Goal: Transaction & Acquisition: Book appointment/travel/reservation

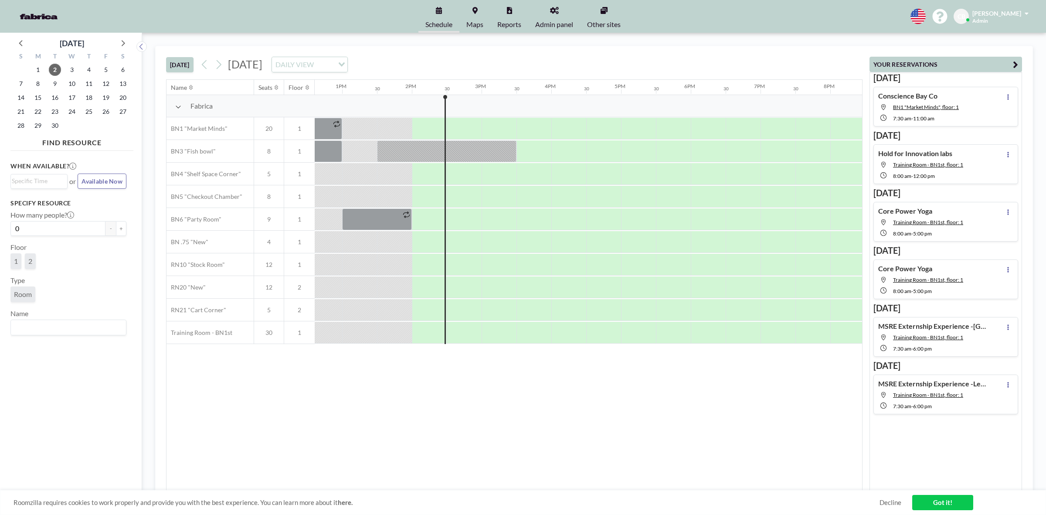
scroll to position [0, 941]
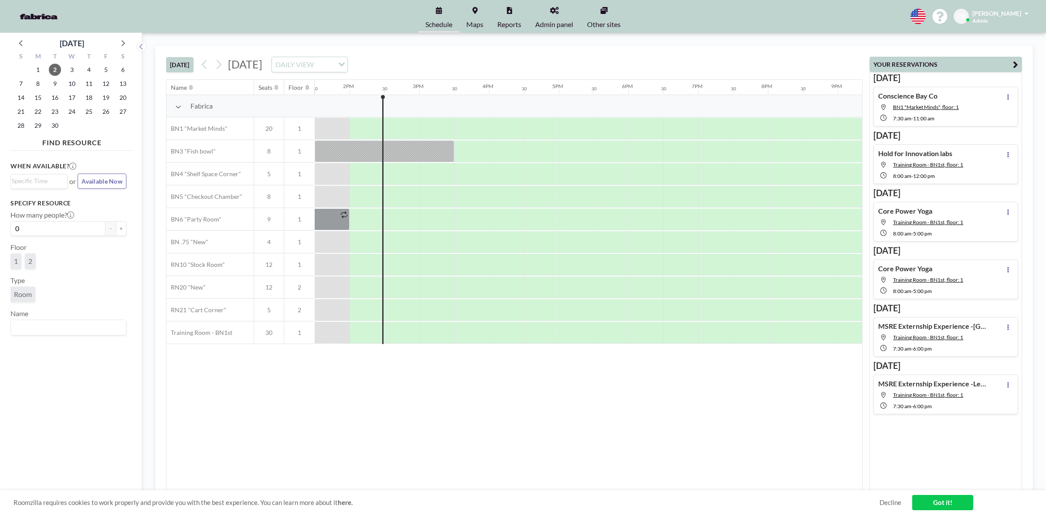
click at [262, 61] on span "[DATE]" at bounding box center [245, 64] width 34 height 13
click at [187, 66] on button "[DATE]" at bounding box center [179, 64] width 27 height 15
click at [219, 65] on icon at bounding box center [218, 64] width 8 height 13
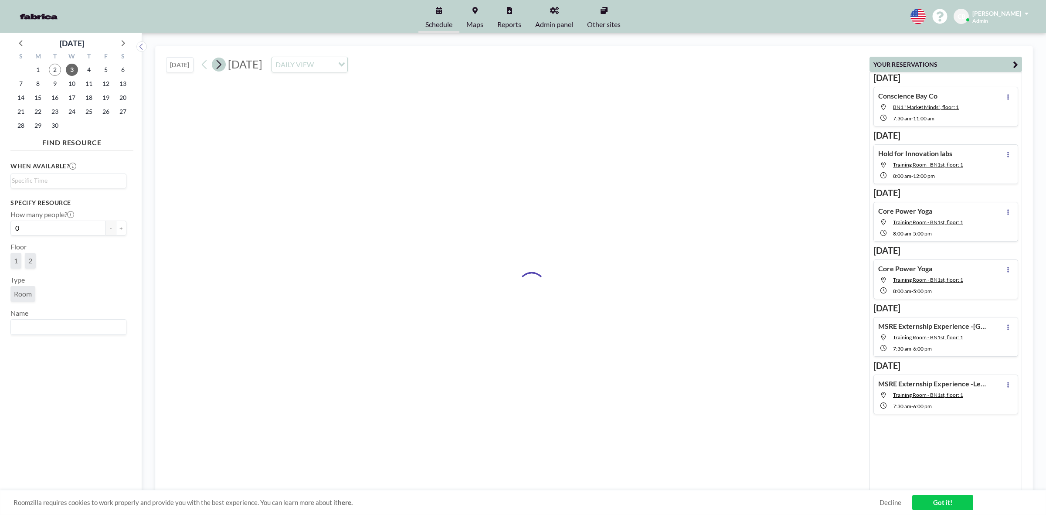
click at [219, 65] on icon at bounding box center [218, 64] width 8 height 13
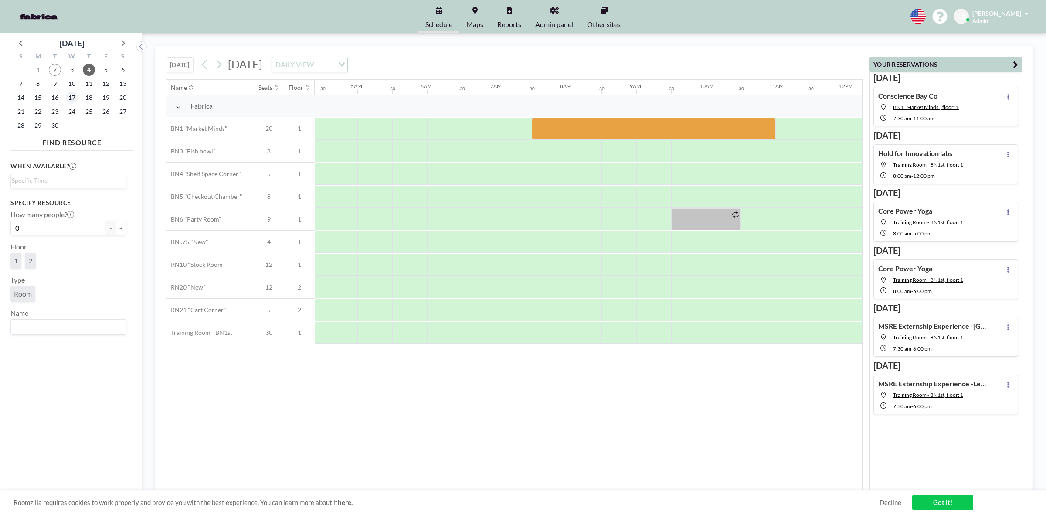
scroll to position [0, 523]
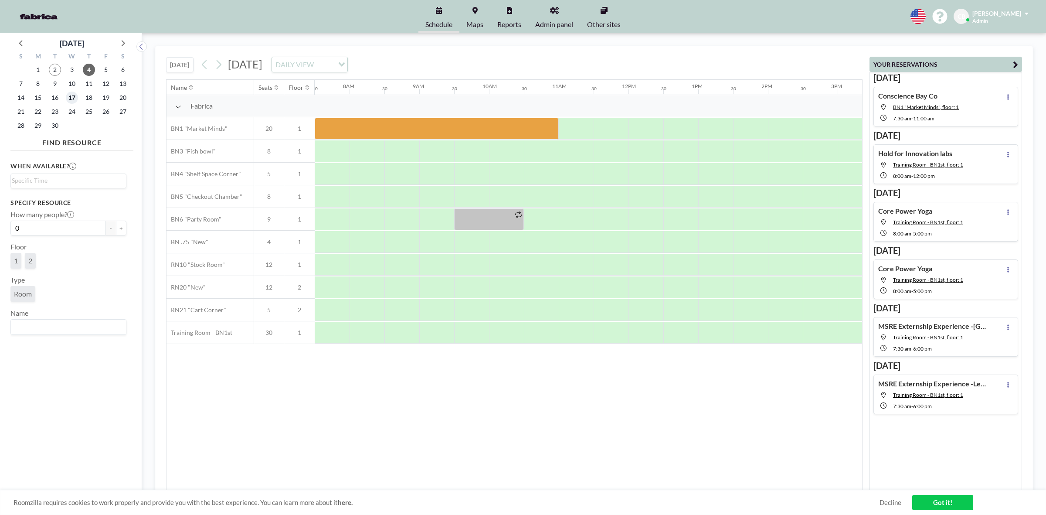
click at [75, 97] on span "17" at bounding box center [72, 98] width 12 height 12
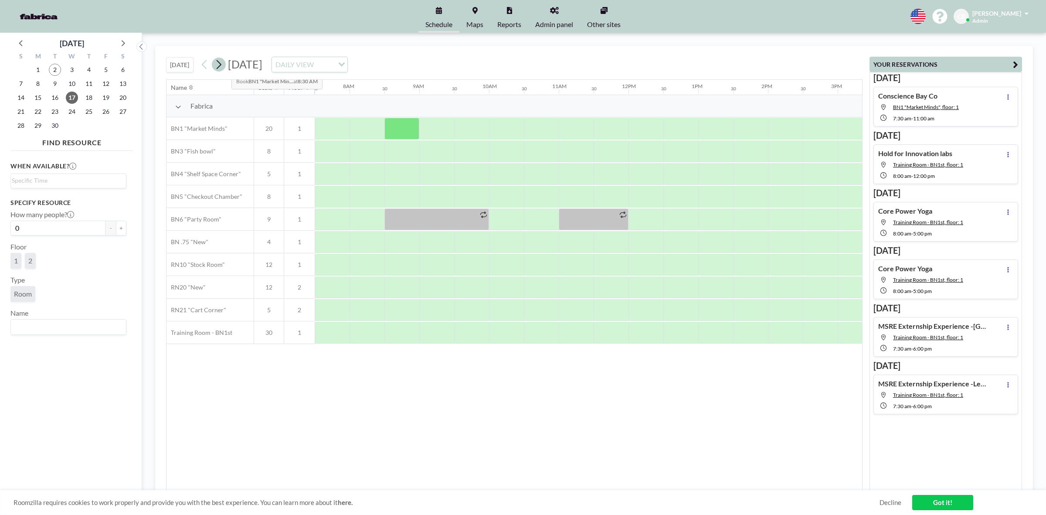
click at [223, 66] on icon at bounding box center [218, 64] width 8 height 13
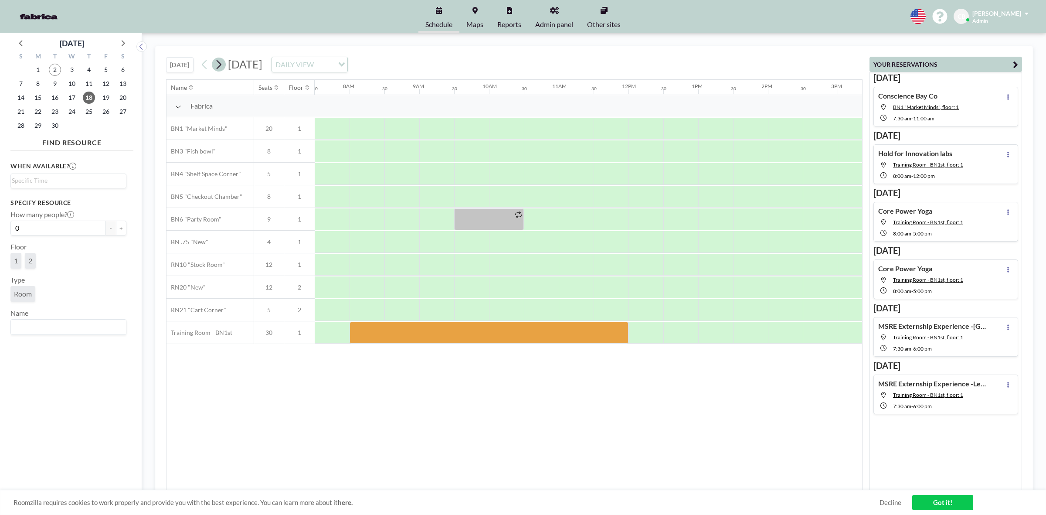
click at [220, 60] on icon at bounding box center [218, 64] width 8 height 13
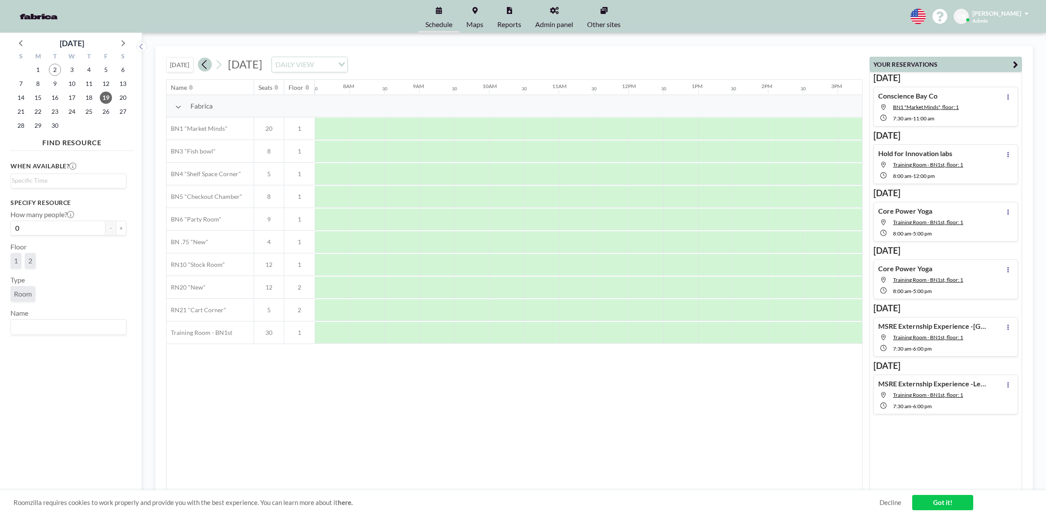
click at [203, 63] on icon at bounding box center [204, 64] width 8 height 13
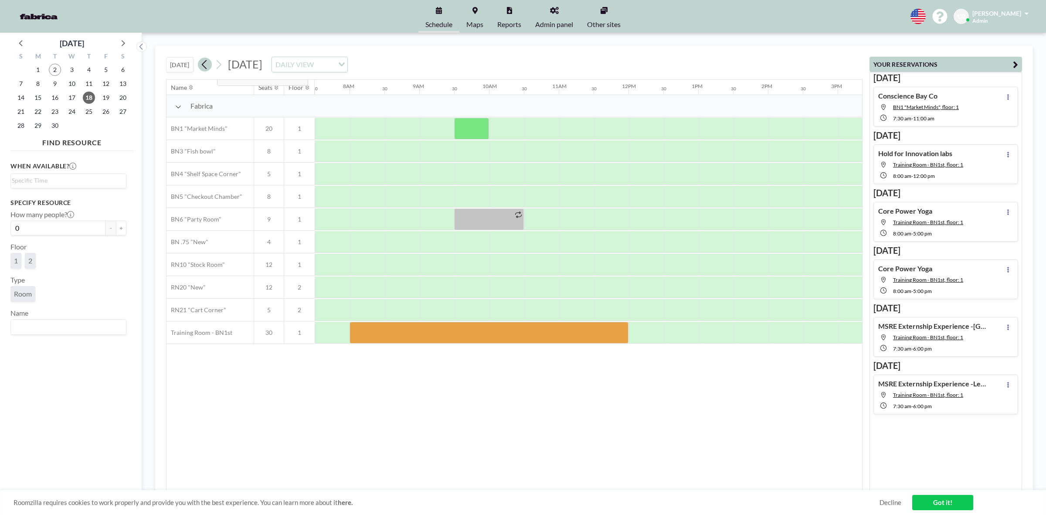
click at [208, 61] on icon at bounding box center [204, 64] width 8 height 13
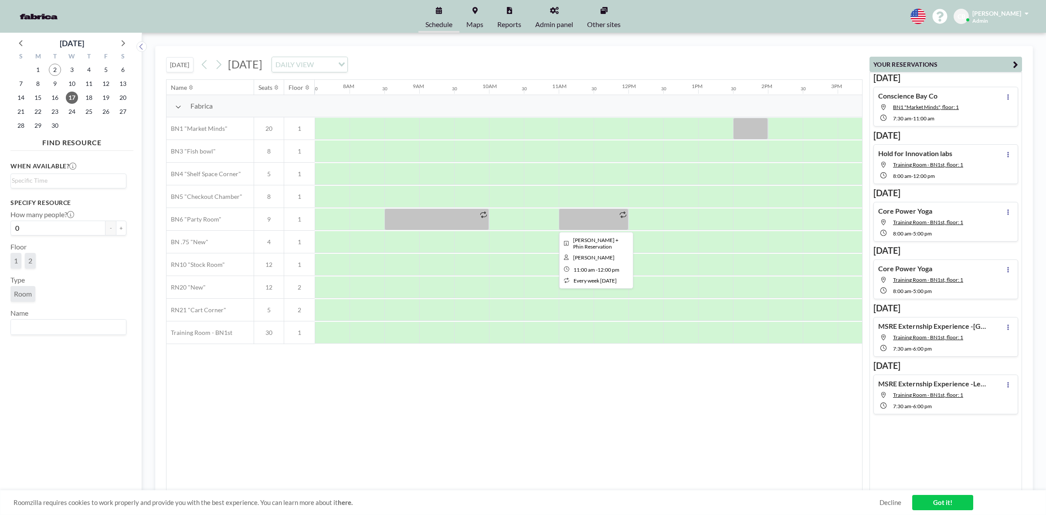
click at [567, 229] on div at bounding box center [594, 219] width 70 height 22
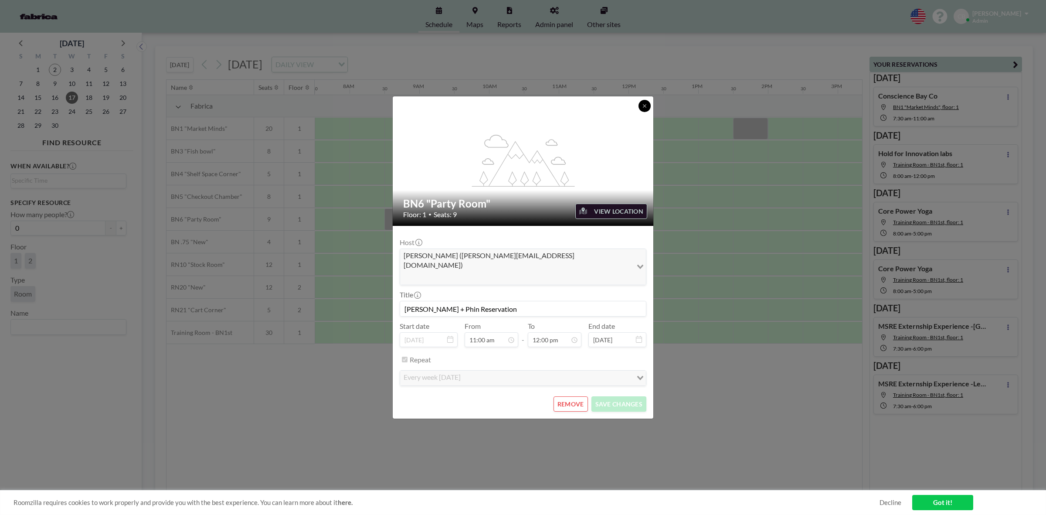
click at [647, 109] on icon at bounding box center [644, 105] width 5 height 5
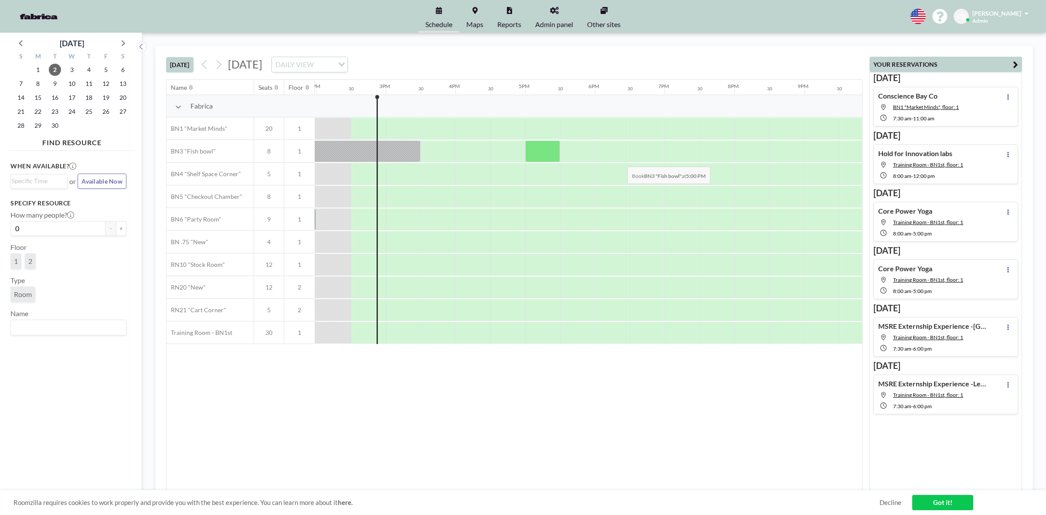
scroll to position [0, 976]
click at [476, 58] on div "[DATE] [DATE] DAILY VIEW Loading..." at bounding box center [514, 62] width 696 height 33
click at [220, 62] on icon at bounding box center [218, 64] width 8 height 13
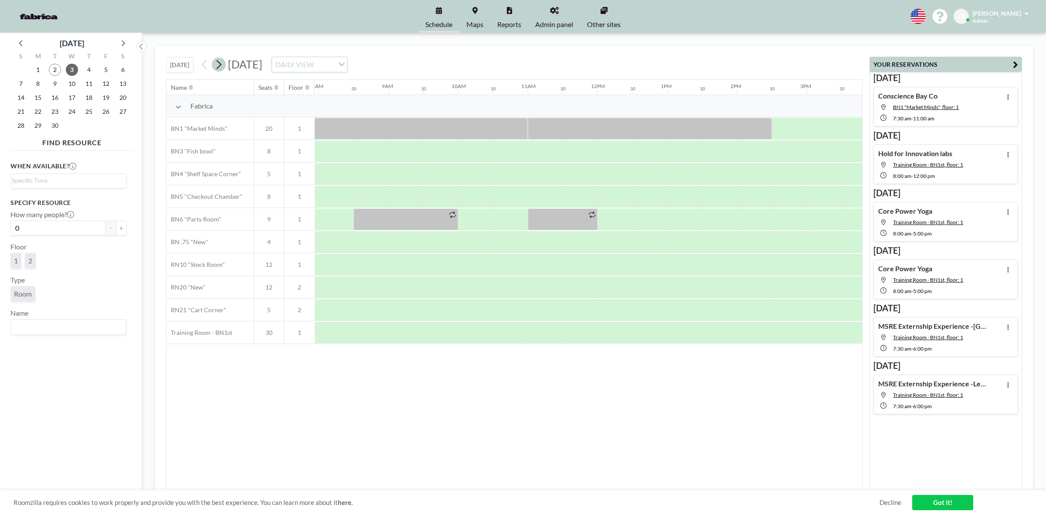
scroll to position [0, 558]
click at [204, 66] on icon at bounding box center [204, 64] width 8 height 13
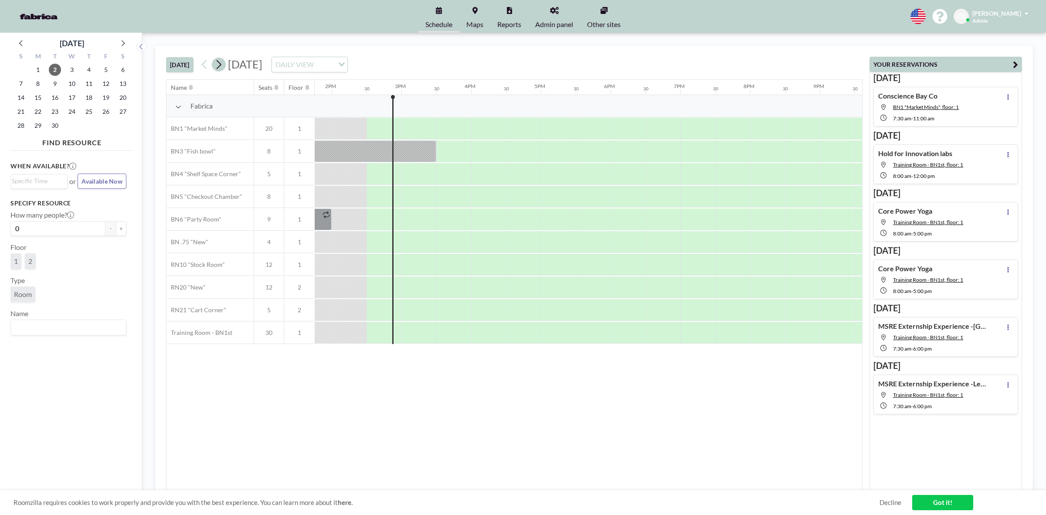
scroll to position [0, 976]
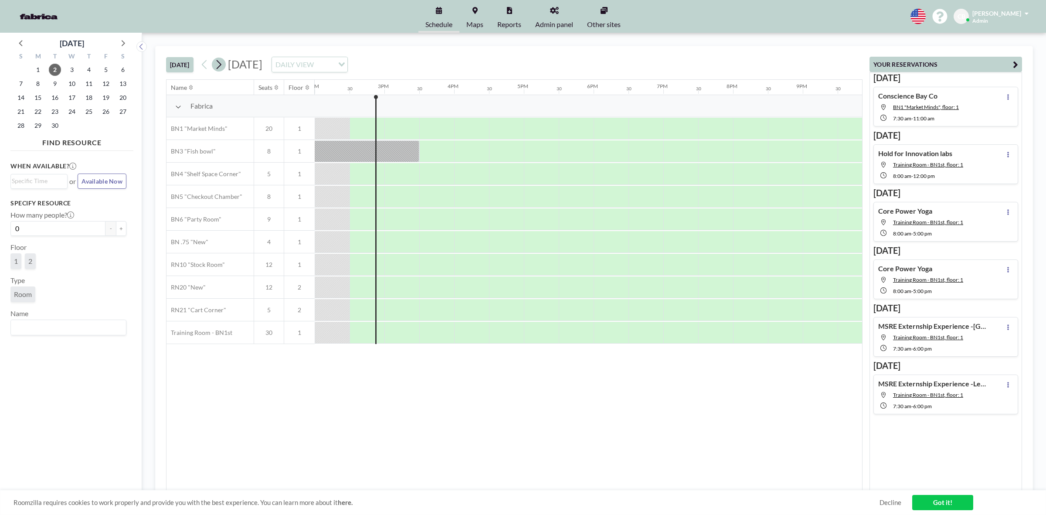
click at [221, 68] on icon at bounding box center [218, 64] width 8 height 13
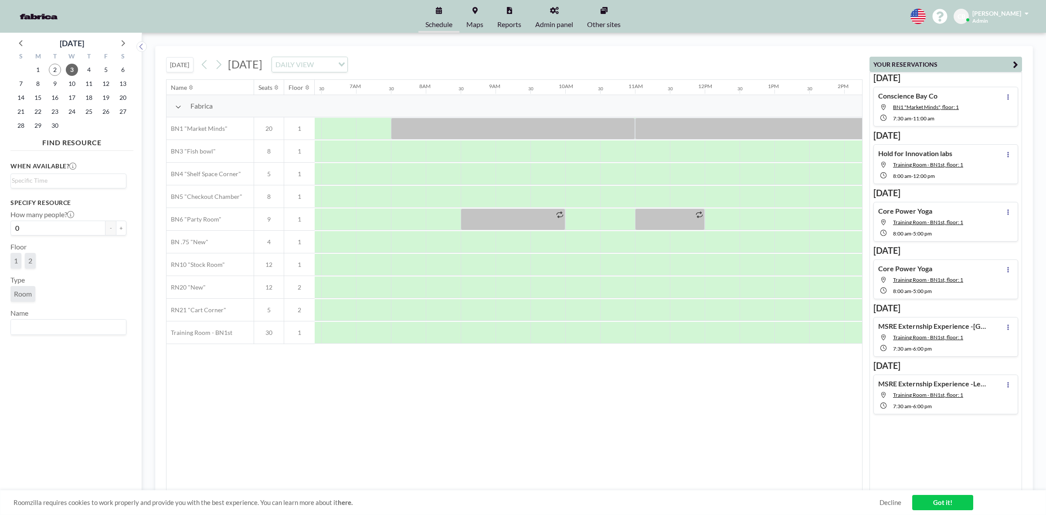
scroll to position [0, 394]
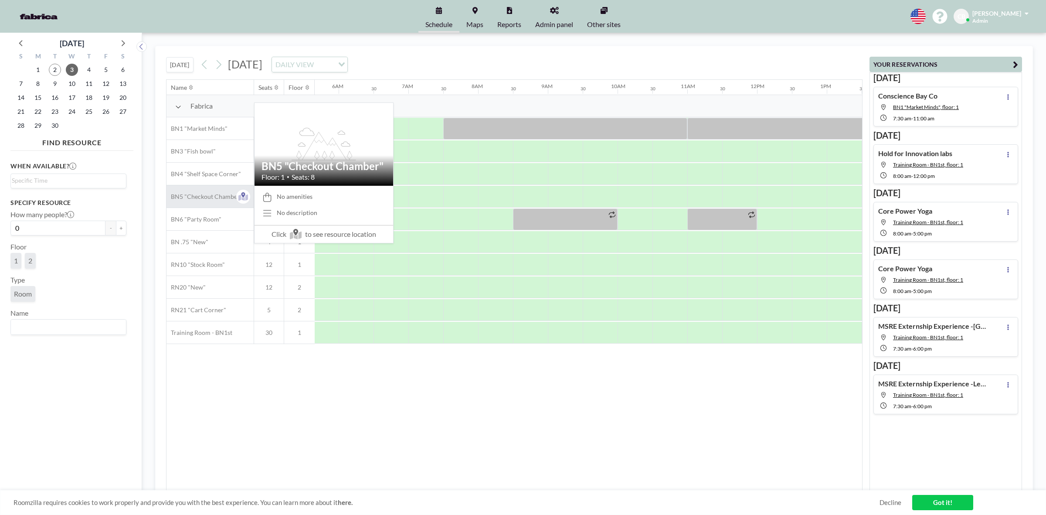
click at [195, 193] on span "BN5 "Checkout Chamber"" at bounding box center [204, 197] width 76 height 8
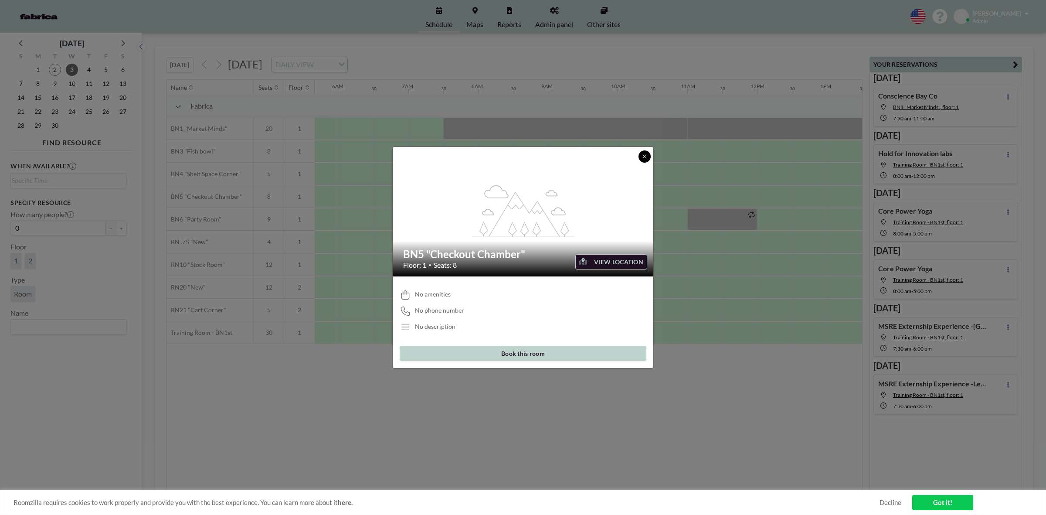
click at [643, 154] on icon at bounding box center [644, 156] width 5 height 5
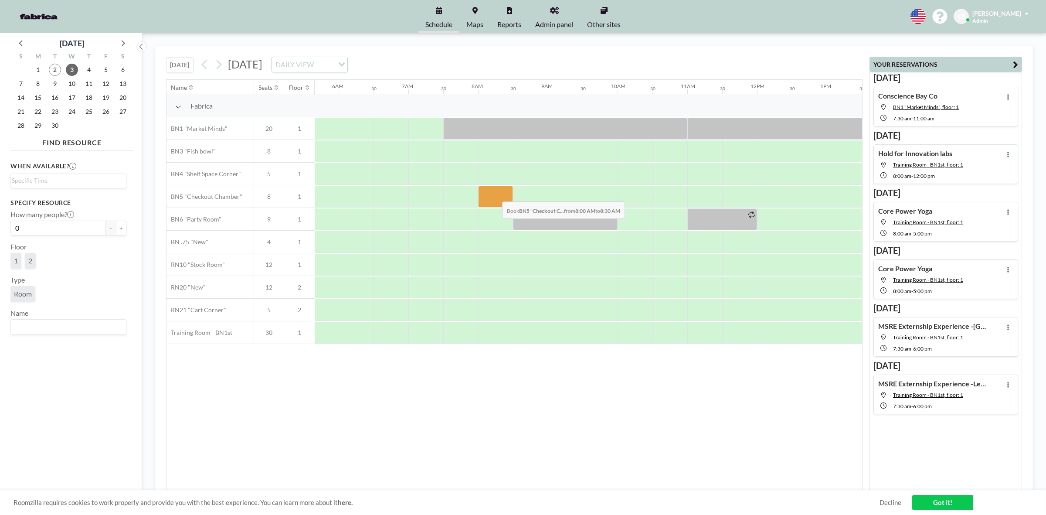
click at [495, 195] on div at bounding box center [495, 197] width 35 height 22
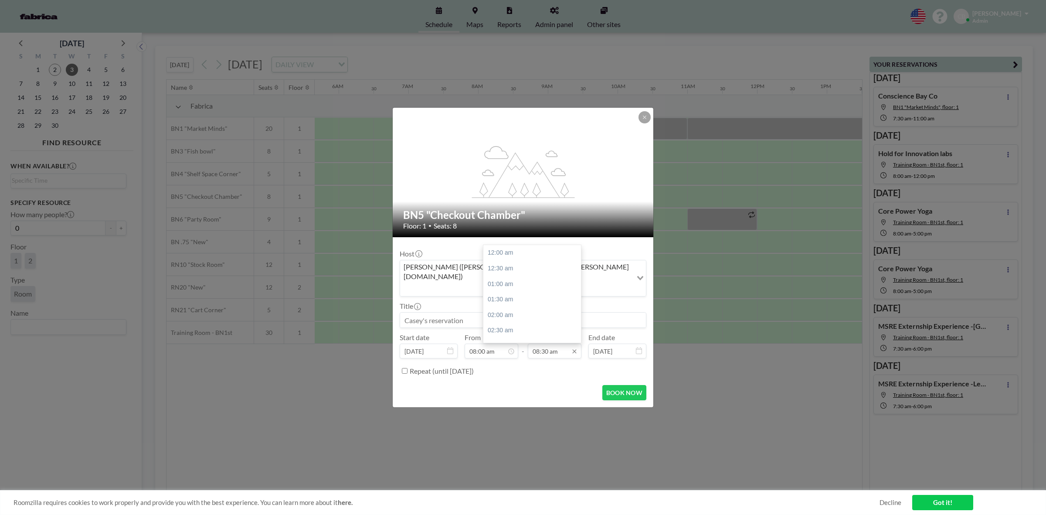
scroll to position [264, 0]
click at [557, 343] on input "08:30 am" at bounding box center [555, 350] width 54 height 15
click at [525, 292] on div "10:00 am" at bounding box center [534, 300] width 103 height 16
type input "10:00 am"
click at [438, 312] on input at bounding box center [523, 319] width 246 height 15
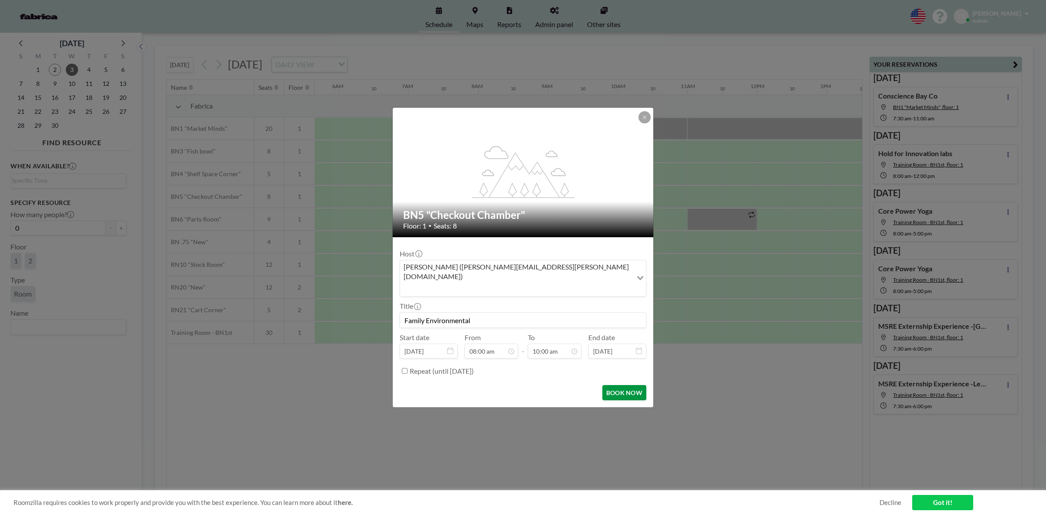
click at [624, 385] on button "BOOK NOW" at bounding box center [624, 392] width 44 height 15
type input "Family Environmental"
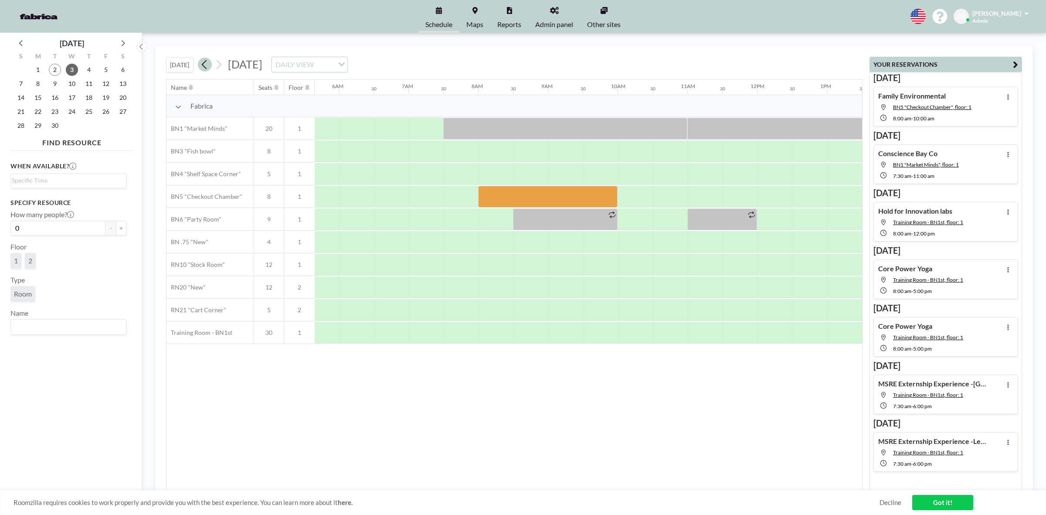
click at [211, 67] on button at bounding box center [205, 65] width 14 height 14
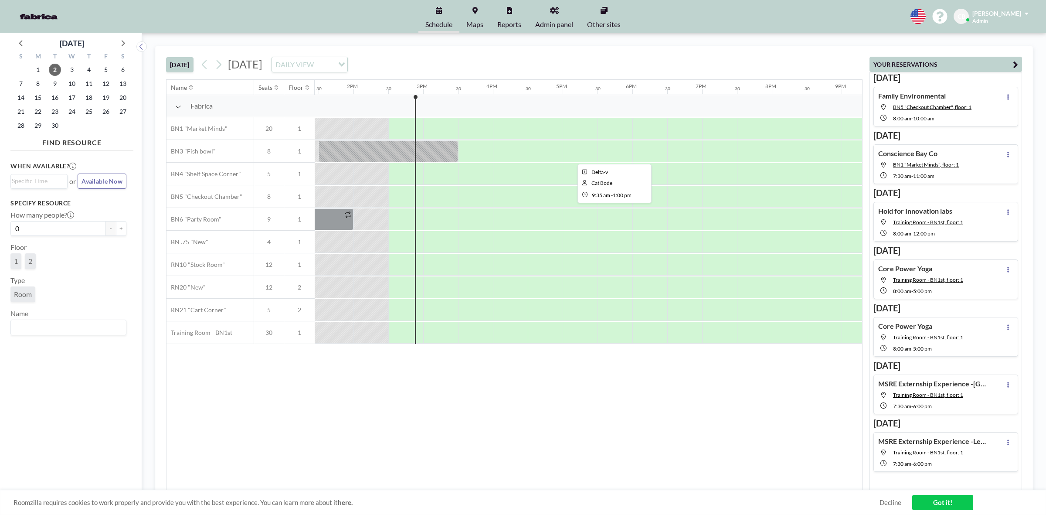
scroll to position [0, 976]
